Goal: Information Seeking & Learning: Learn about a topic

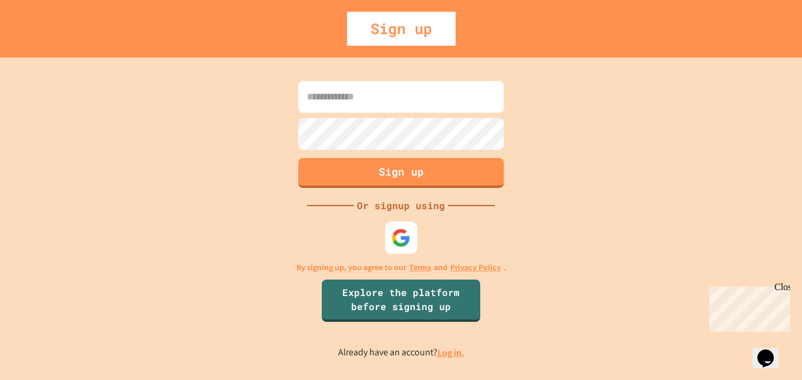
click at [391, 250] on div at bounding box center [401, 237] width 32 height 32
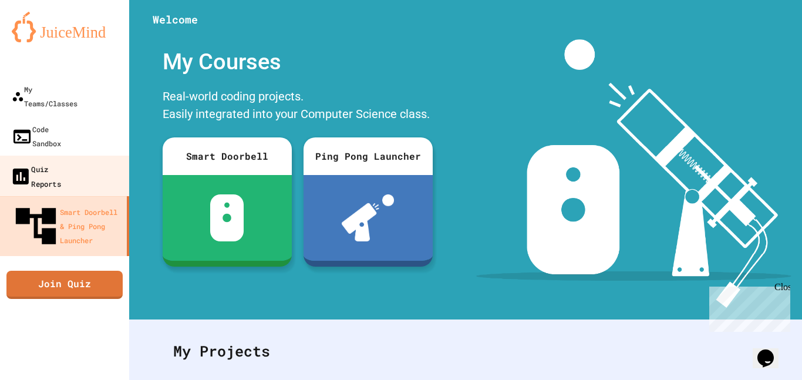
click at [61, 161] on div "Quiz Reports" at bounding box center [35, 175] width 51 height 29
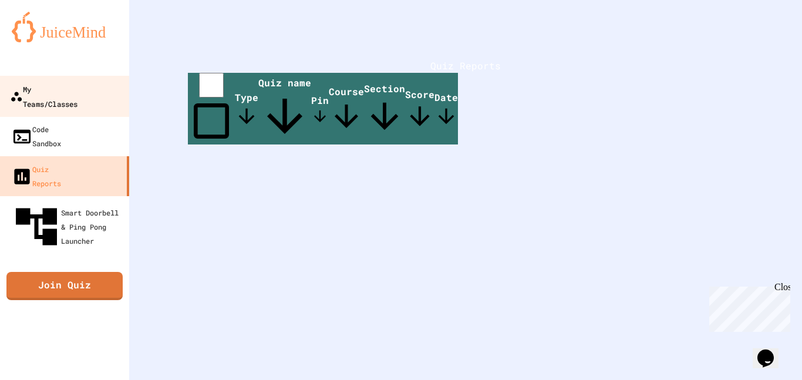
click at [56, 86] on div "My Teams/Classes" at bounding box center [44, 96] width 68 height 29
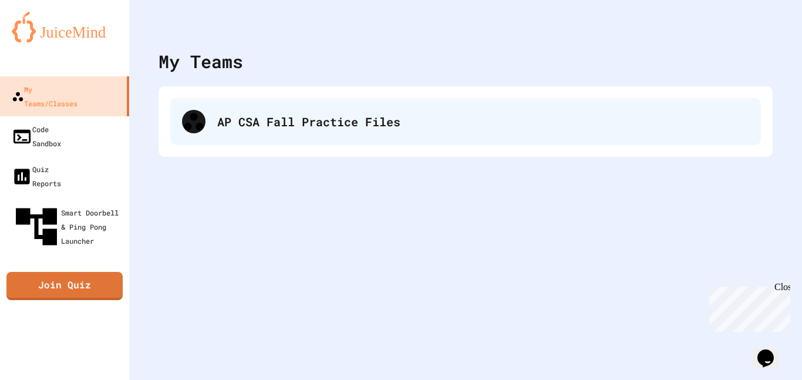
click at [284, 115] on div "AP CSA Fall Practice Files" at bounding box center [483, 122] width 532 height 18
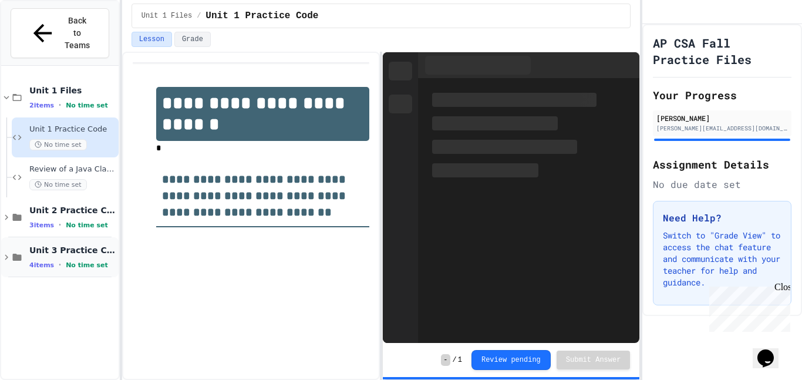
click at [11, 252] on icon at bounding box center [6, 257] width 11 height 11
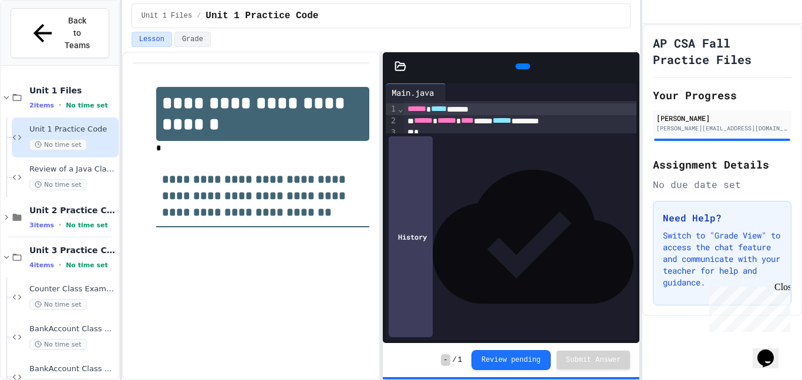
scroll to position [45, 0]
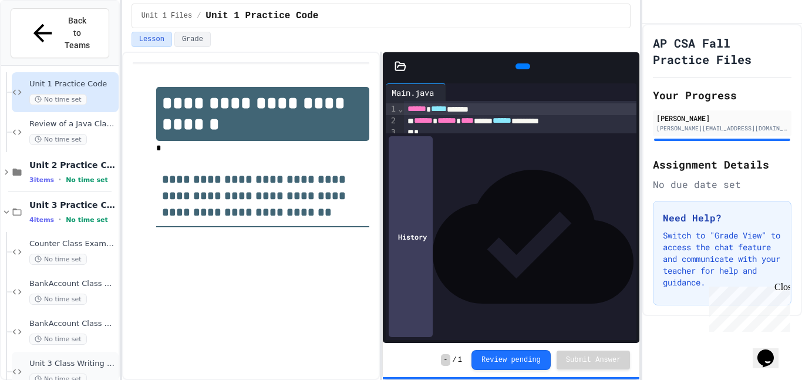
click at [80, 359] on span "Unit 3 Class Writing Practice 1 - CellPhone Class" at bounding box center [72, 364] width 87 height 10
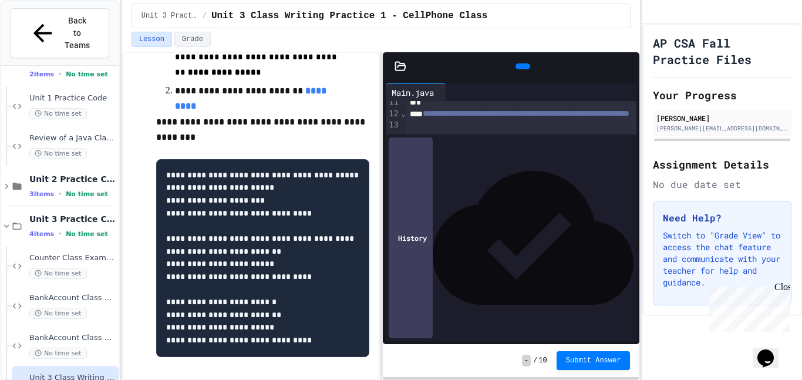
scroll to position [112, 0]
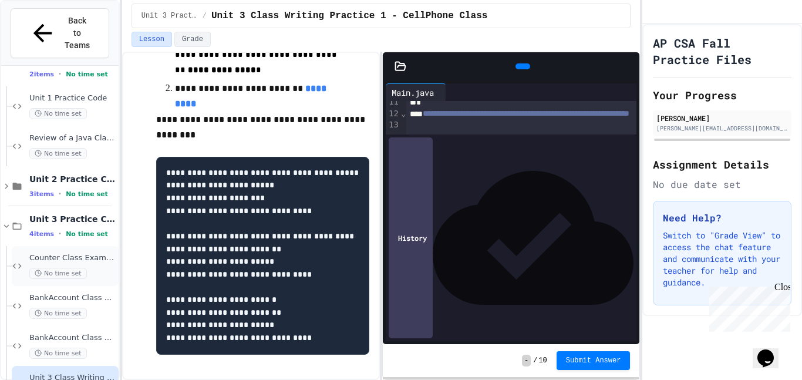
click at [80, 253] on span "Counter Class Example" at bounding box center [72, 258] width 87 height 10
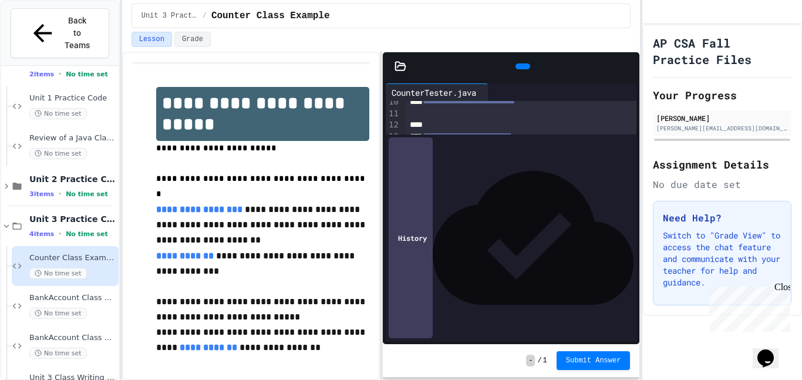
scroll to position [14, 0]
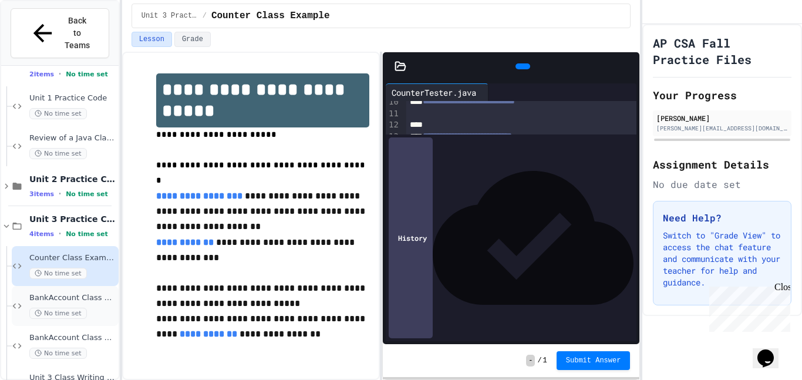
click at [82, 293] on span "BankAccount Class Example" at bounding box center [72, 298] width 87 height 10
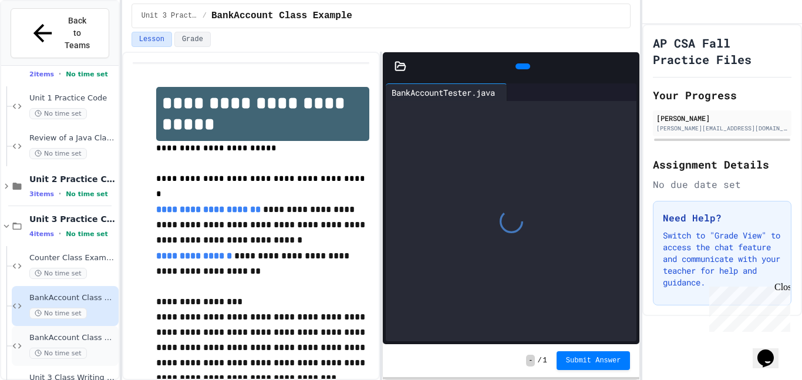
click at [86, 333] on div "BankAccount Class PHASE 2 Example No time set" at bounding box center [72, 346] width 87 height 26
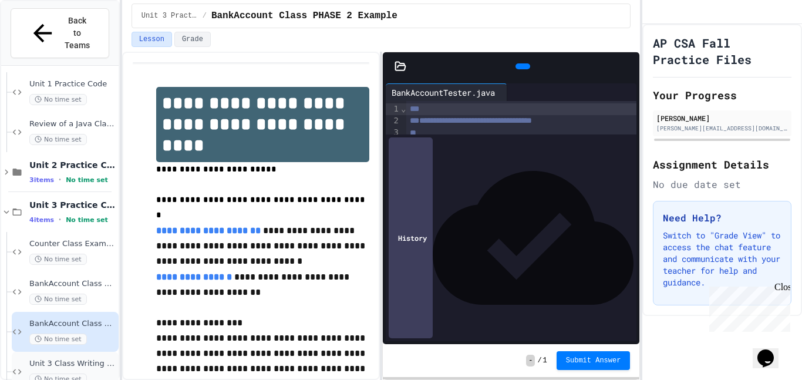
click at [75, 359] on span "Unit 3 Class Writing Practice 1 - CellPhone Class" at bounding box center [72, 364] width 87 height 10
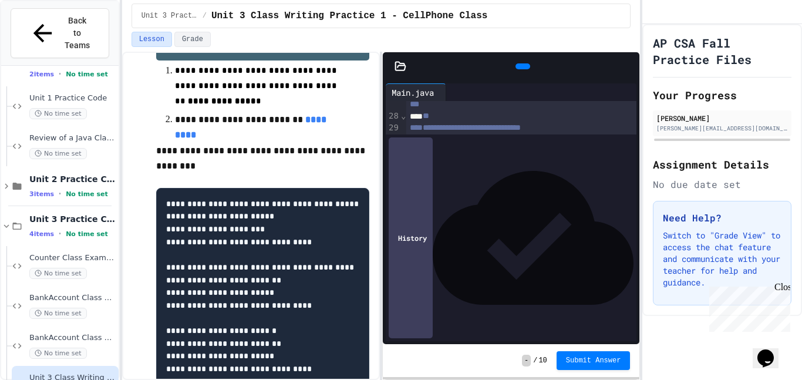
scroll to position [490, 0]
click at [395, 86] on div "Main.java" at bounding box center [413, 92] width 54 height 12
click at [401, 66] on icon at bounding box center [401, 66] width 10 height 8
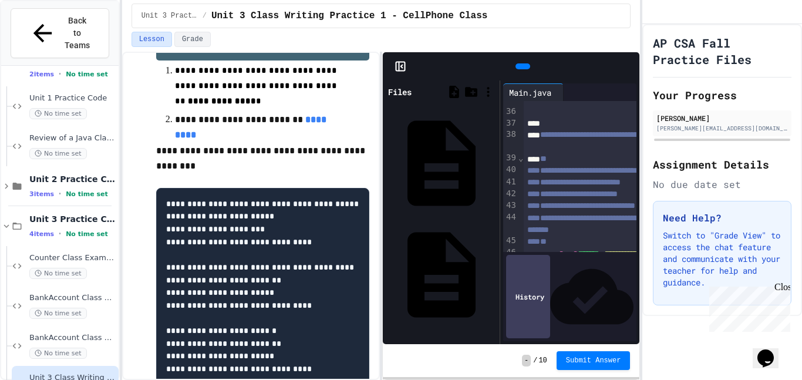
scroll to position [761, 0]
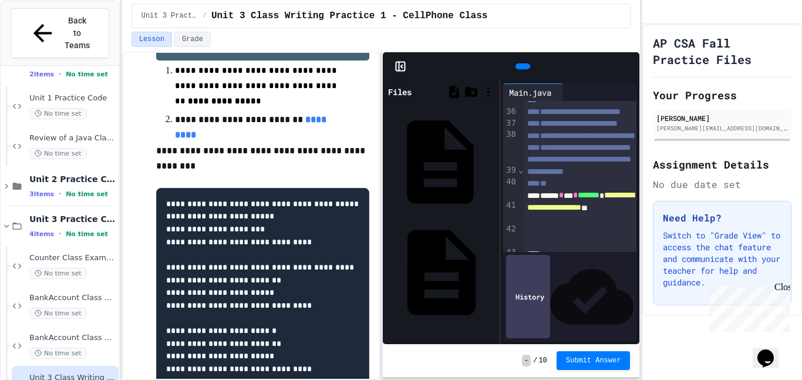
click at [493, 156] on div "CellPhone.java" at bounding box center [493, 162] width 0 height 12
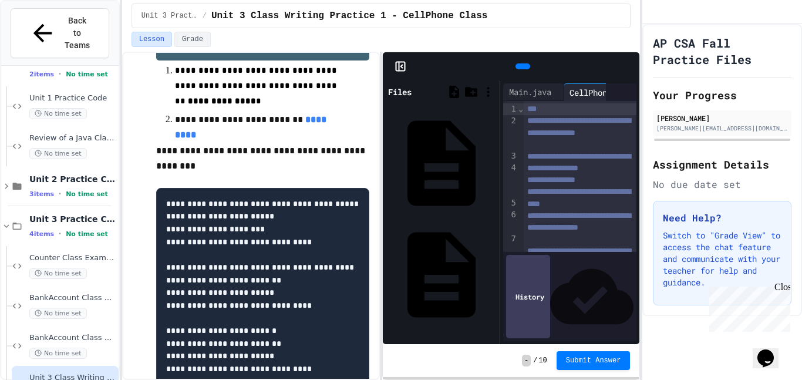
click at [405, 70] on rect at bounding box center [400, 66] width 9 height 9
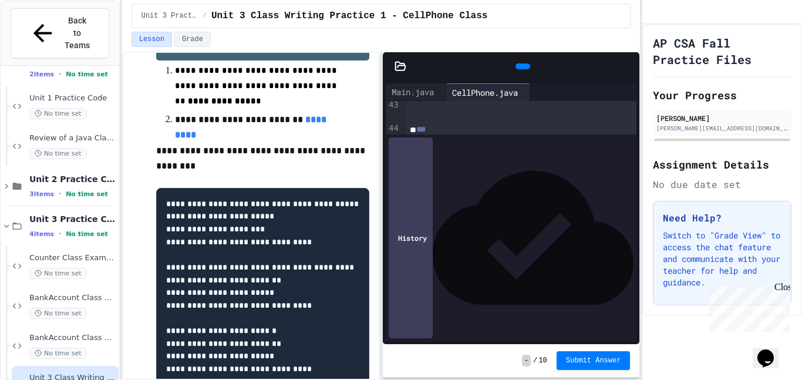
scroll to position [651, 0]
